Goal: Task Accomplishment & Management: Manage account settings

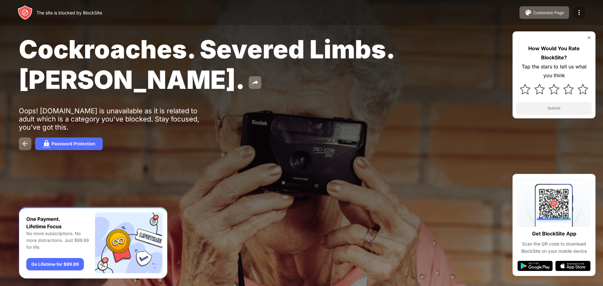
click at [575, 14] on div at bounding box center [579, 12] width 13 height 13
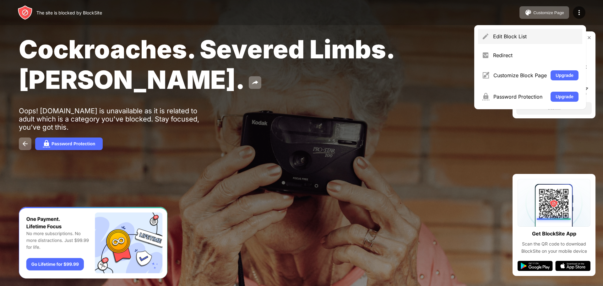
click at [532, 38] on div "Edit Block List" at bounding box center [535, 36] width 85 height 6
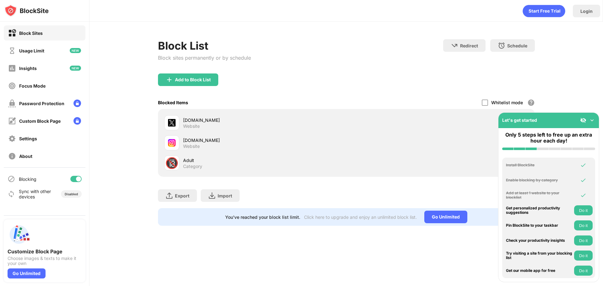
click at [592, 120] on img at bounding box center [592, 120] width 6 height 6
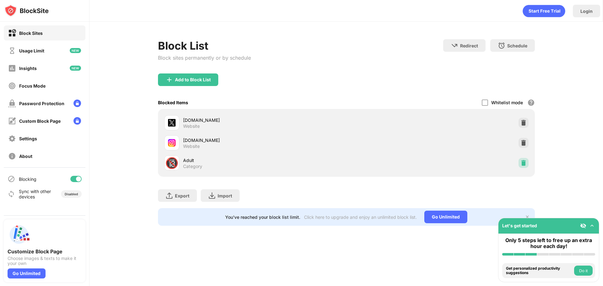
click at [522, 162] on img at bounding box center [523, 163] width 6 height 6
